Goal: Information Seeking & Learning: Learn about a topic

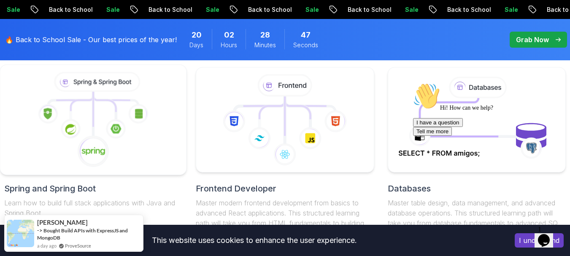
click at [124, 141] on icon at bounding box center [93, 120] width 172 height 96
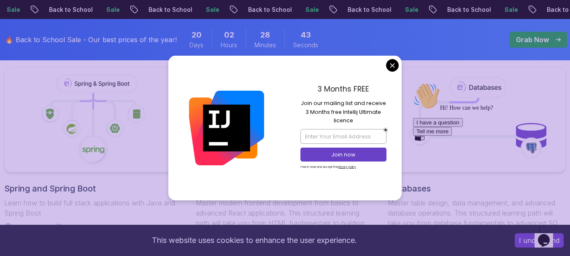
click at [393, 30] on nav "Products Resources Pricing Testimonials For Business Members Area Join Amigosco…" at bounding box center [285, 15] width 557 height 30
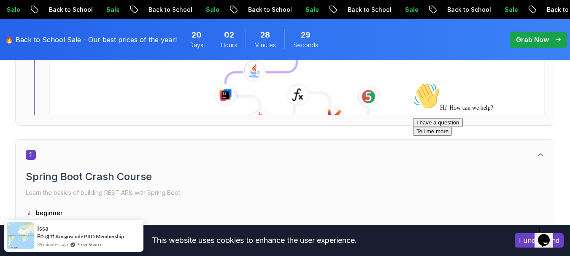
scroll to position [428, 0]
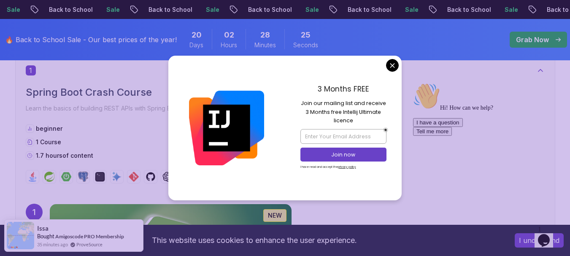
scroll to position [554, 0]
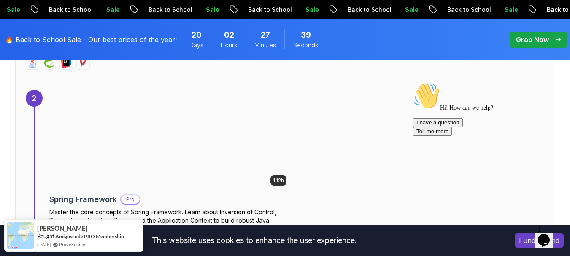
scroll to position [976, 0]
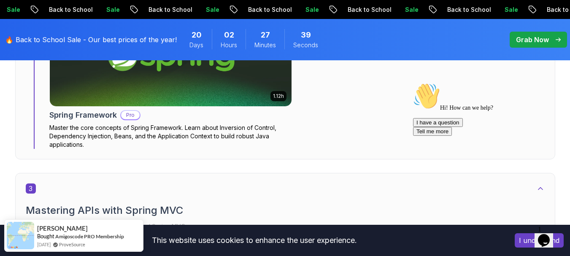
click at [377, 117] on div "1.12h Spring Framework Pro Master the core concepts of Spring Framework. Learn …" at bounding box center [297, 77] width 496 height 144
click at [33, 136] on div "2" at bounding box center [34, 77] width 17 height 144
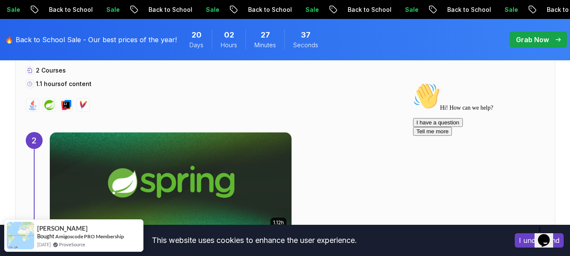
click at [32, 137] on div "2" at bounding box center [34, 140] width 17 height 17
click at [45, 71] on span "2 Courses" at bounding box center [51, 70] width 30 height 7
click at [29, 71] on icon at bounding box center [29, 70] width 4 height 5
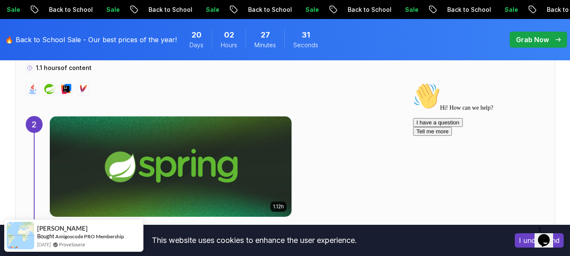
scroll to position [892, 0]
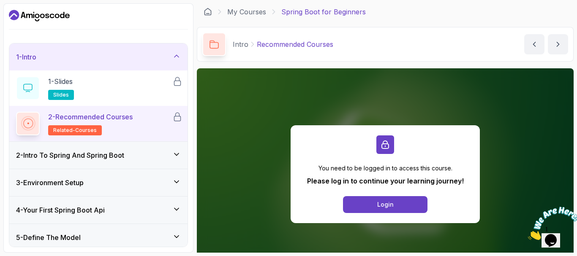
click at [177, 158] on icon at bounding box center [176, 154] width 8 height 8
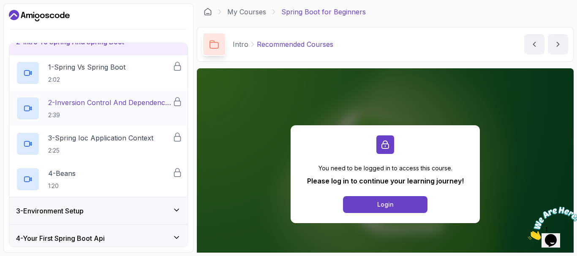
scroll to position [127, 0]
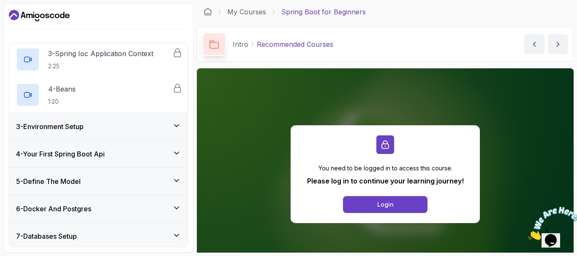
click at [177, 127] on icon at bounding box center [176, 126] width 8 height 8
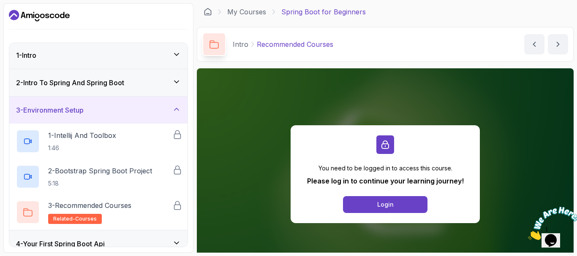
scroll to position [0, 0]
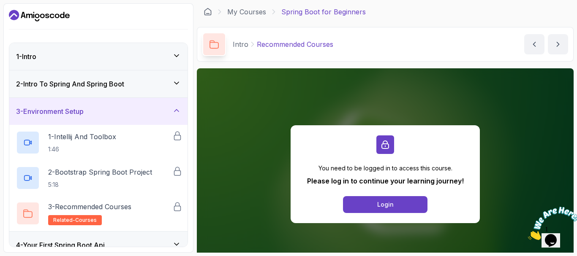
click at [175, 84] on icon at bounding box center [176, 83] width 8 height 8
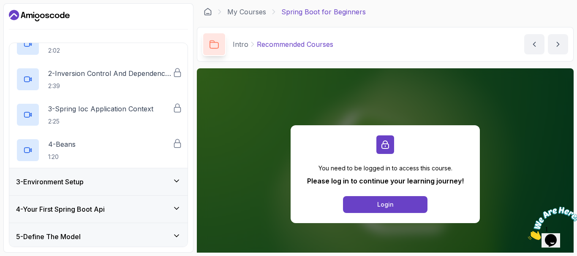
scroll to position [84, 0]
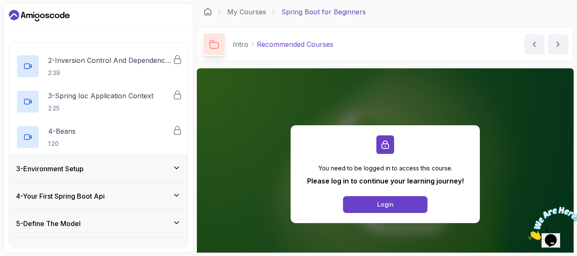
click at [181, 167] on div "3 - Environment Setup" at bounding box center [98, 168] width 178 height 27
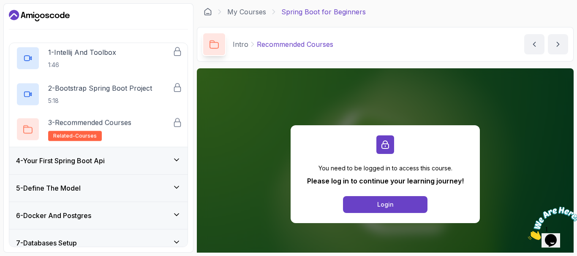
scroll to position [60, 0]
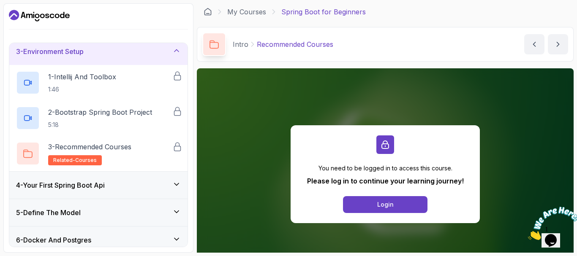
click at [174, 183] on icon at bounding box center [176, 184] width 8 height 8
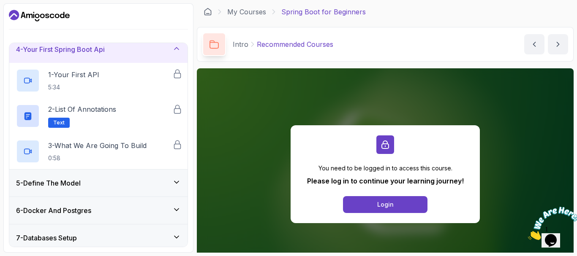
scroll to position [102, 0]
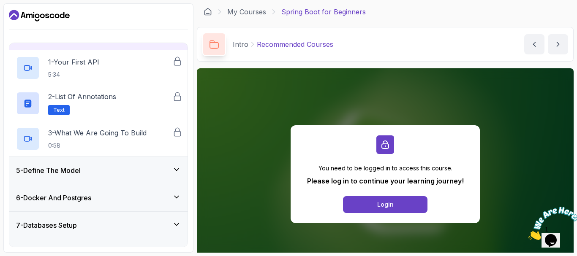
click at [177, 164] on div "5 - Define The Model" at bounding box center [98, 170] width 178 height 27
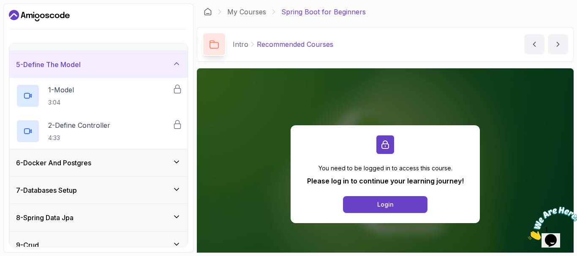
click at [177, 168] on div "6 - Docker And Postgres" at bounding box center [98, 162] width 178 height 27
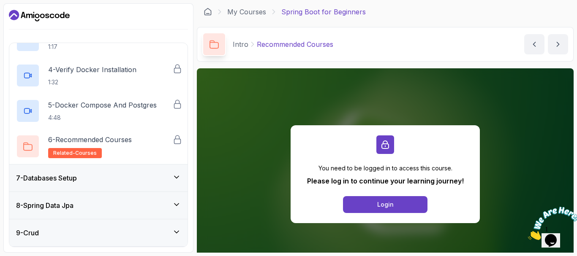
scroll to position [271, 0]
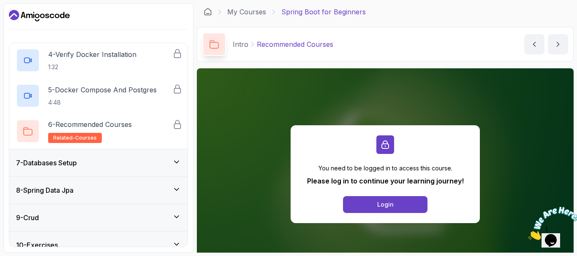
click at [178, 166] on div "7 - Databases Setup" at bounding box center [98, 163] width 165 height 10
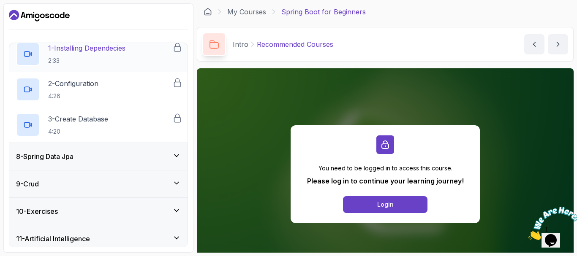
scroll to position [210, 0]
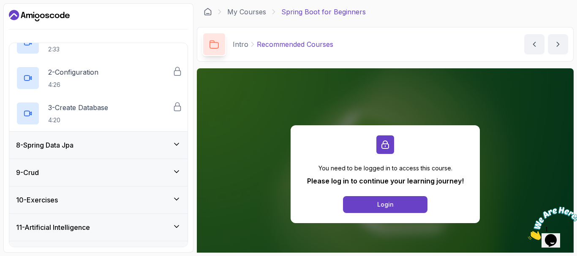
click at [177, 144] on icon at bounding box center [176, 144] width 8 height 8
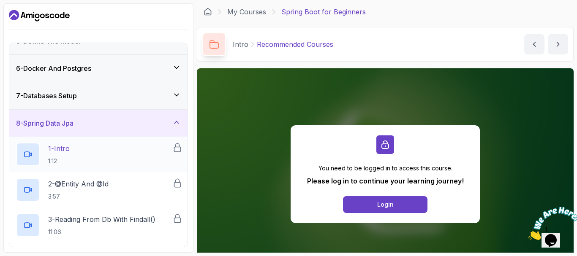
scroll to position [252, 0]
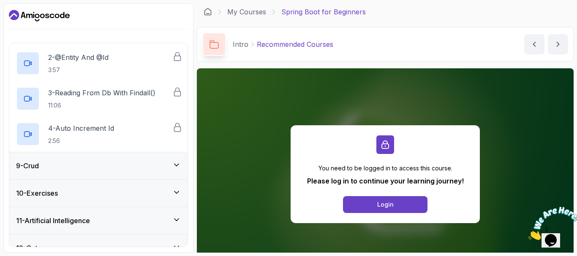
click at [179, 166] on icon at bounding box center [176, 165] width 8 height 8
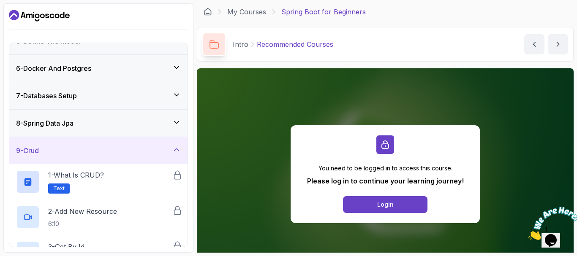
scroll to position [231, 0]
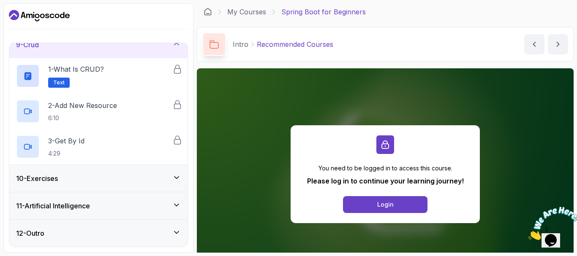
click at [176, 181] on icon at bounding box center [176, 178] width 8 height 8
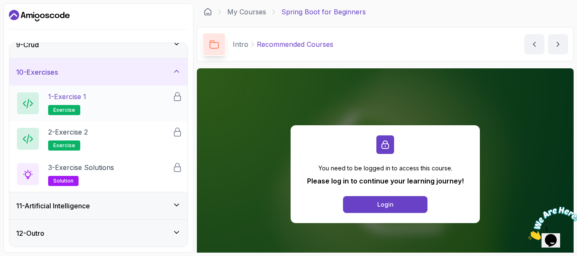
scroll to position [0, 0]
